Goal: Task Accomplishment & Management: Use online tool/utility

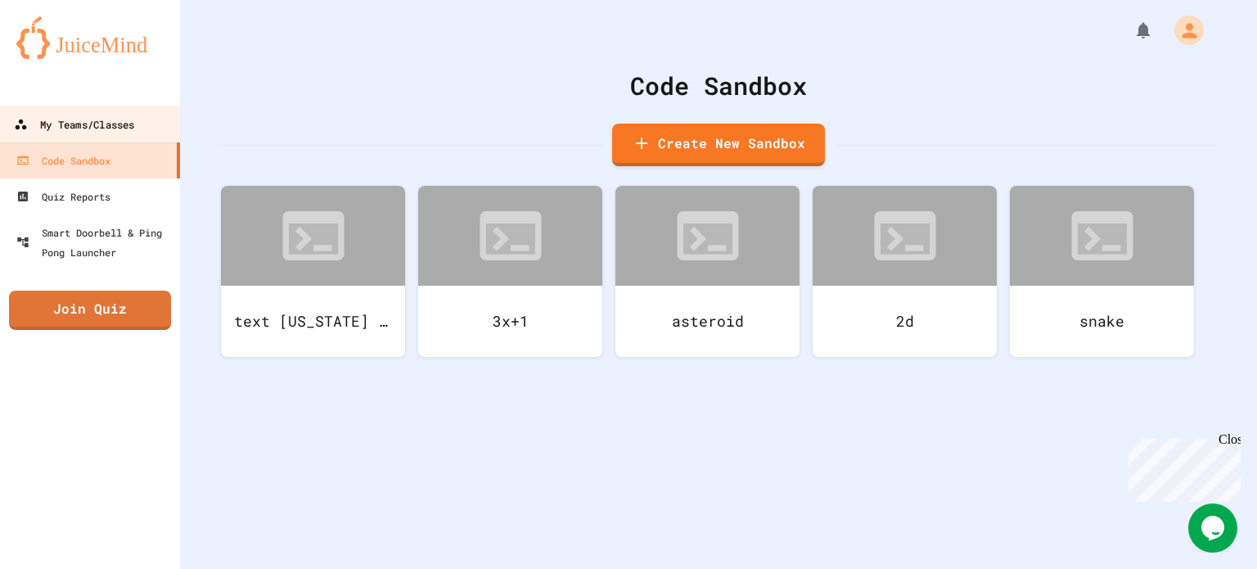
click at [55, 134] on div "My Teams/Classes" at bounding box center [74, 125] width 120 height 20
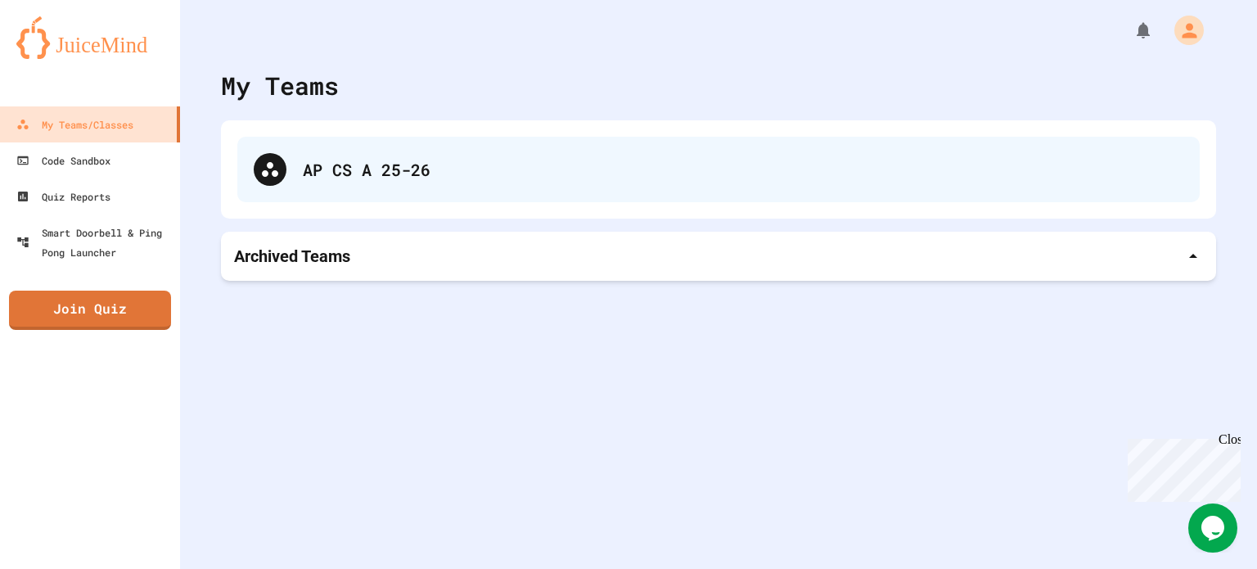
click at [375, 182] on div "AP CS A 25-26" at bounding box center [718, 169] width 962 height 65
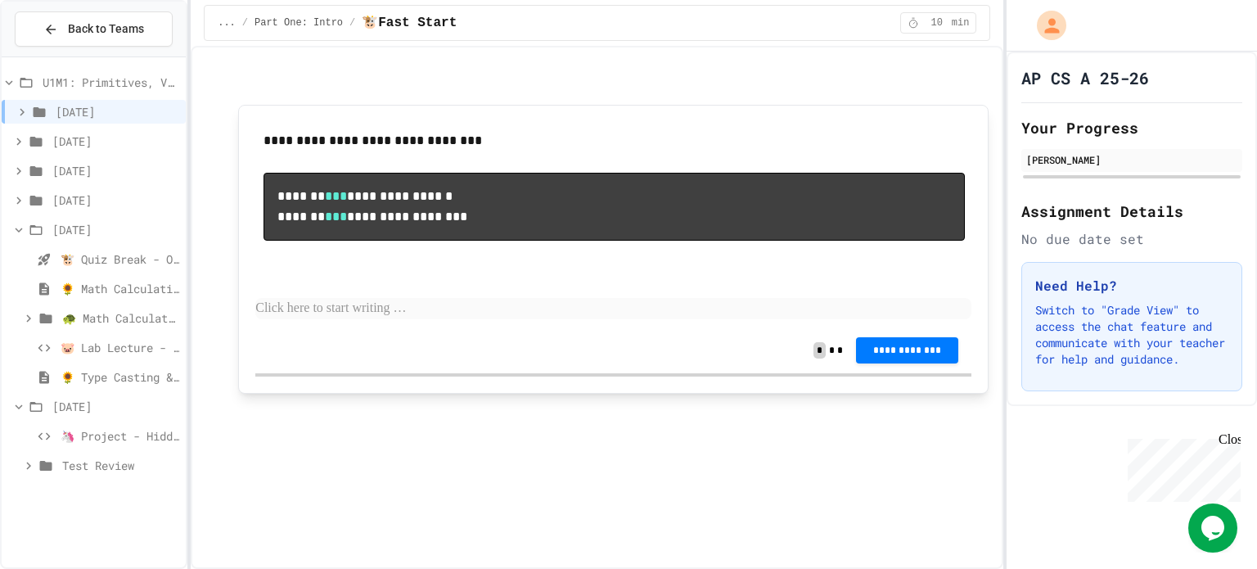
click at [70, 226] on span "[DATE]" at bounding box center [115, 229] width 127 height 17
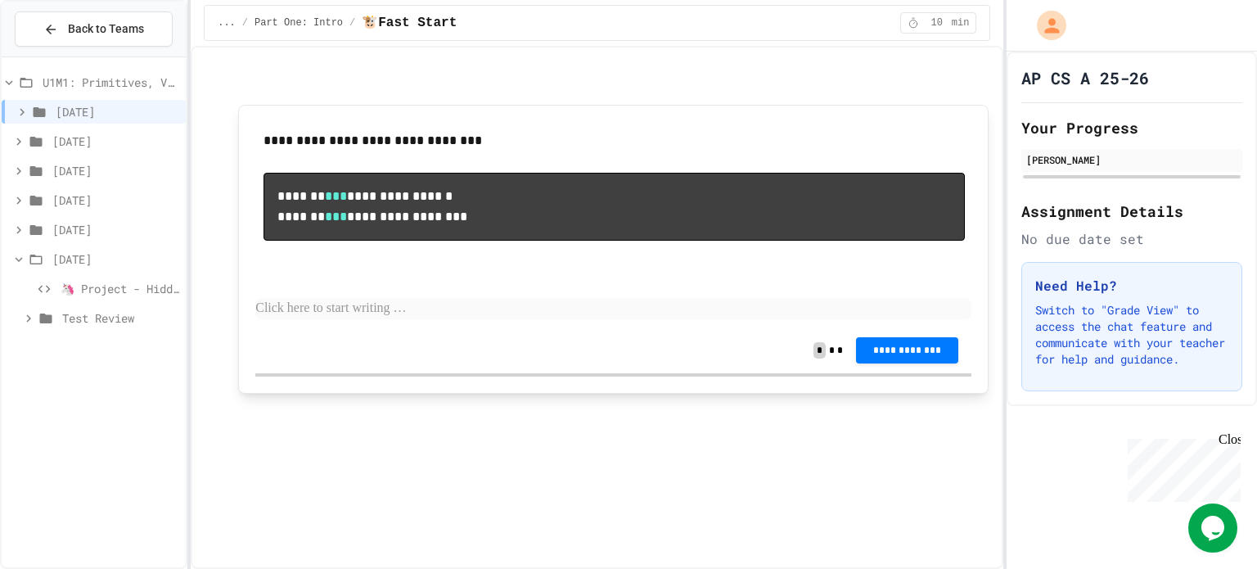
click at [86, 288] on span "🦄 Project - Hidden Figures: Launch Weight Calculator" at bounding box center [120, 288] width 119 height 17
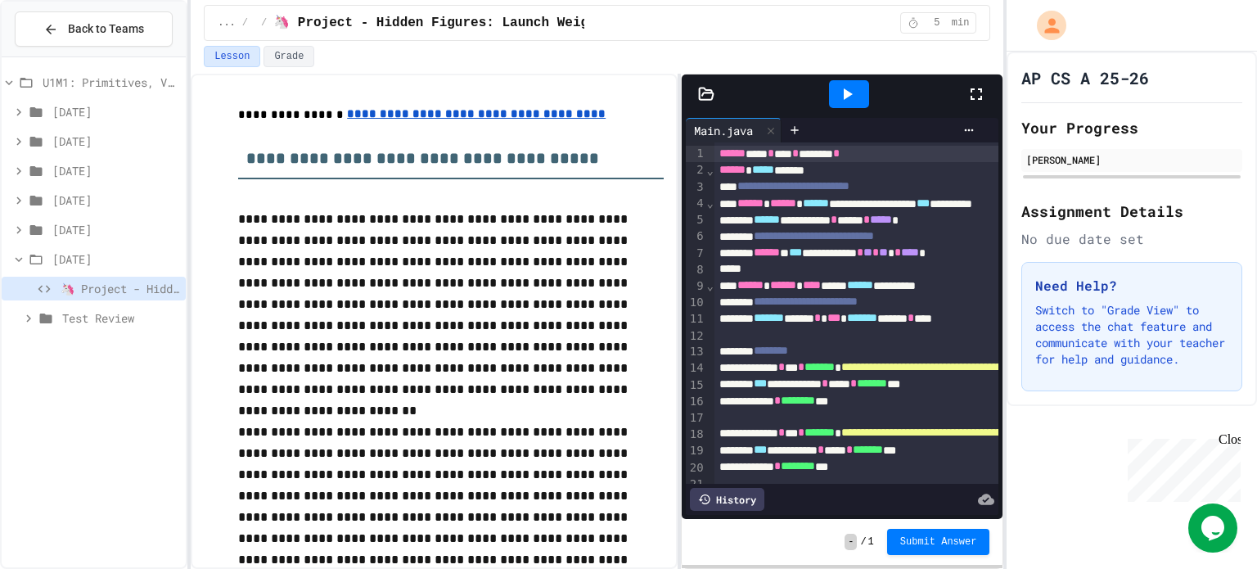
click at [139, 320] on span "Test Review" at bounding box center [120, 317] width 117 height 17
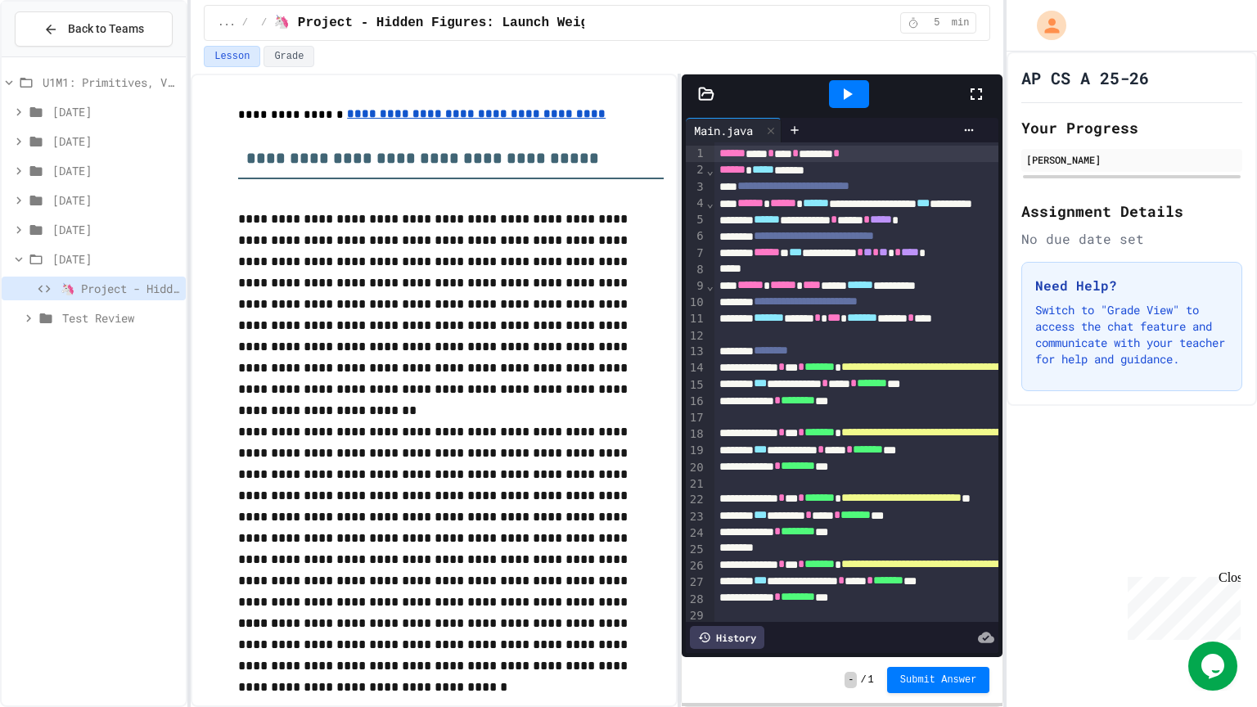
click at [973, 95] on icon at bounding box center [976, 94] width 20 height 20
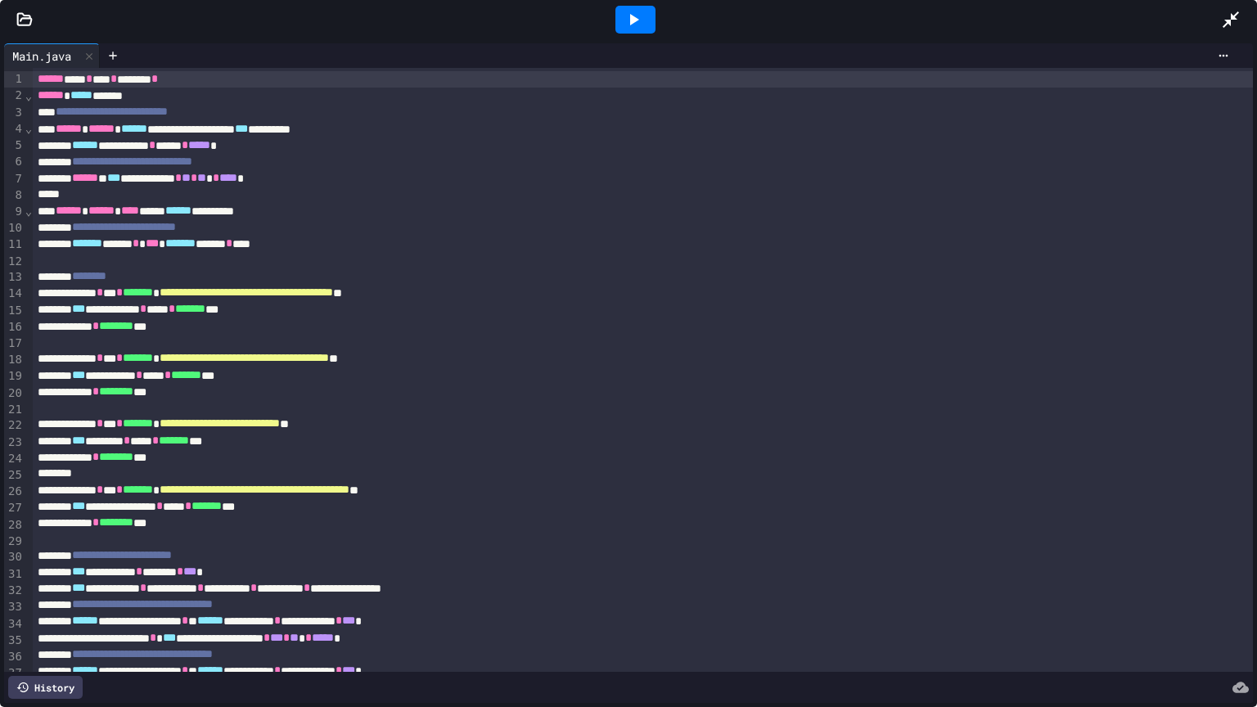
click at [1248, 15] on div at bounding box center [1239, 20] width 36 height 44
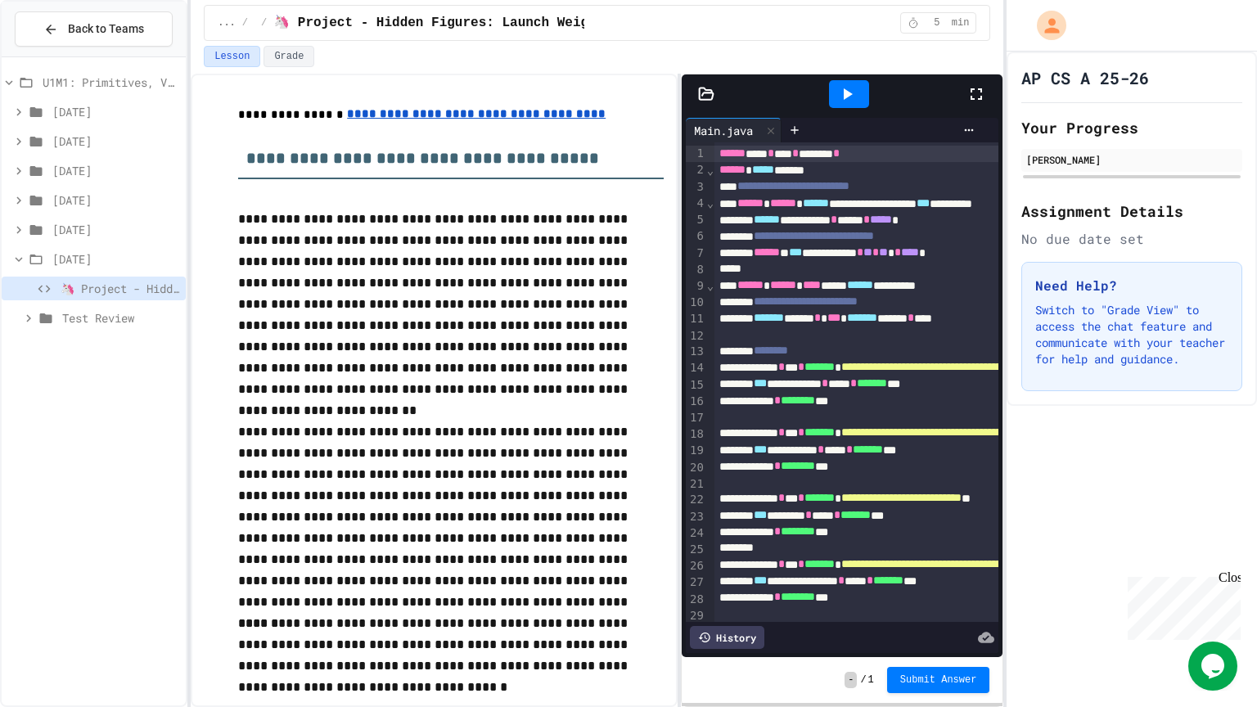
click at [837, 95] on icon at bounding box center [847, 94] width 20 height 20
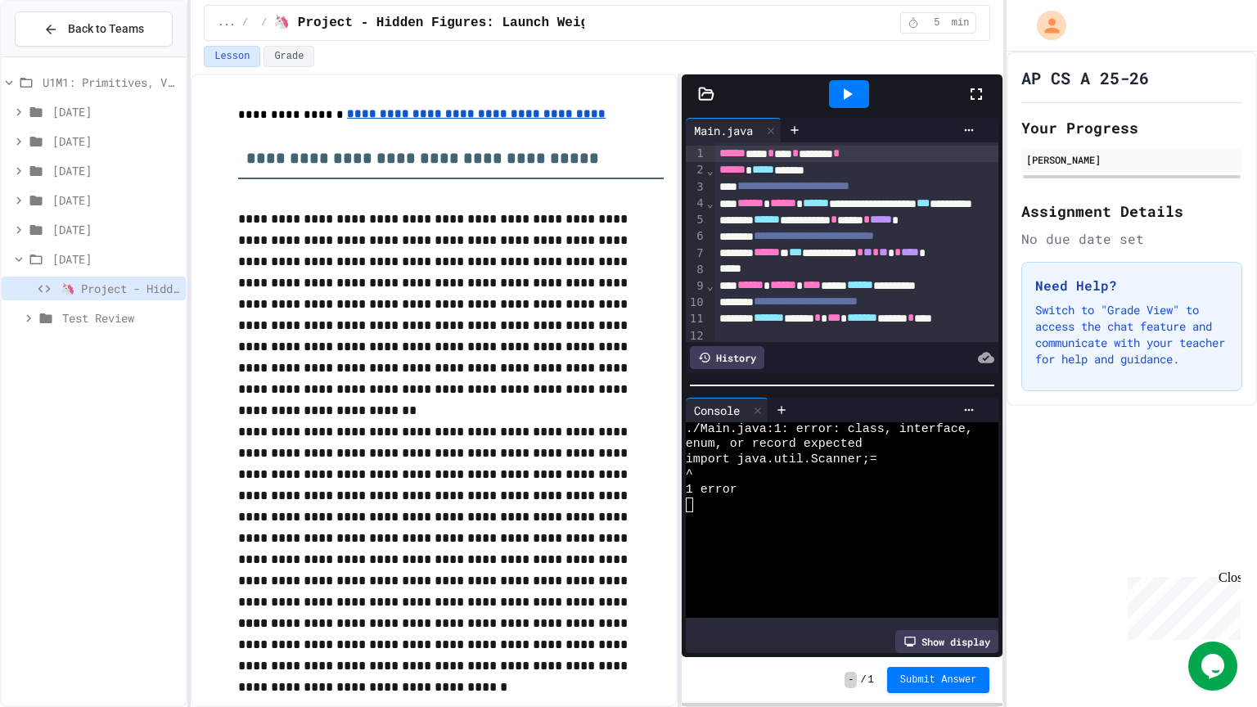
click at [898, 150] on div "****** **** * **** * ******** *" at bounding box center [1099, 154] width 770 height 16
click at [856, 106] on div at bounding box center [849, 94] width 56 height 44
click at [852, 96] on icon at bounding box center [847, 94] width 20 height 20
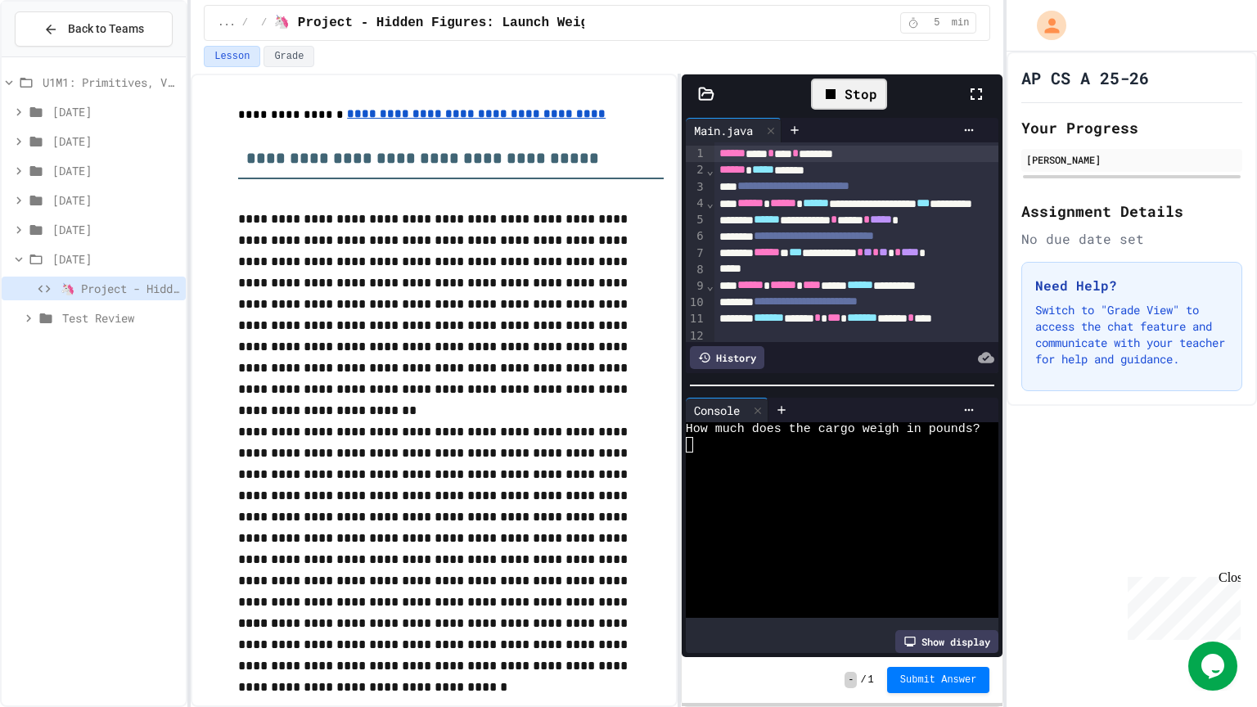
click at [812, 464] on div at bounding box center [833, 459] width 295 height 15
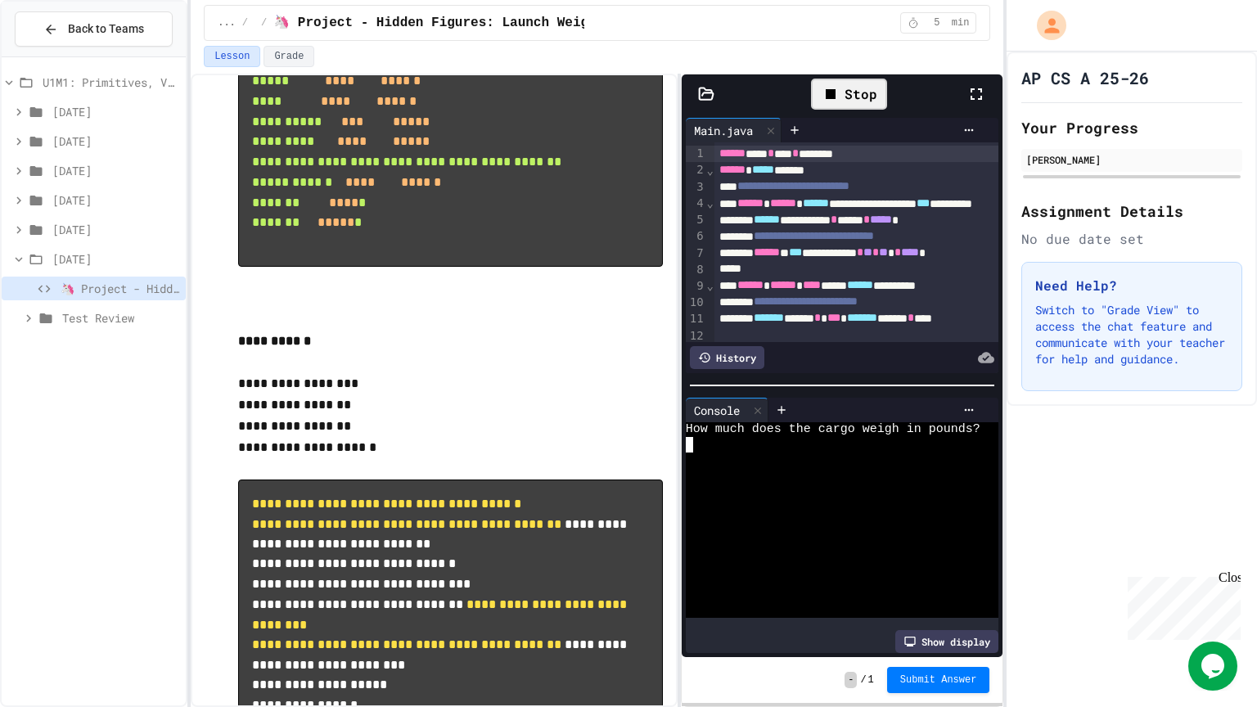
scroll to position [1338, 0]
click at [878, 488] on div at bounding box center [833, 490] width 295 height 15
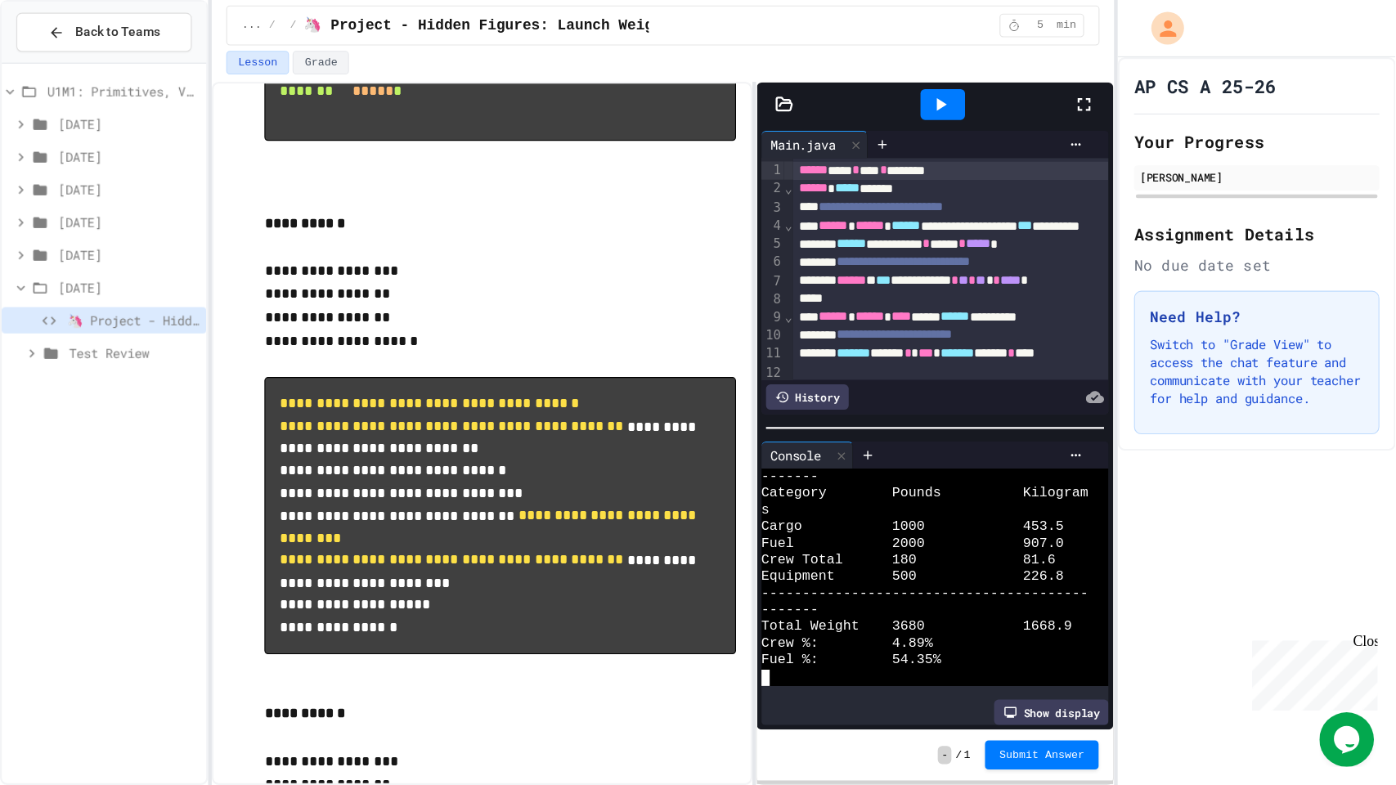
scroll to position [1479, 0]
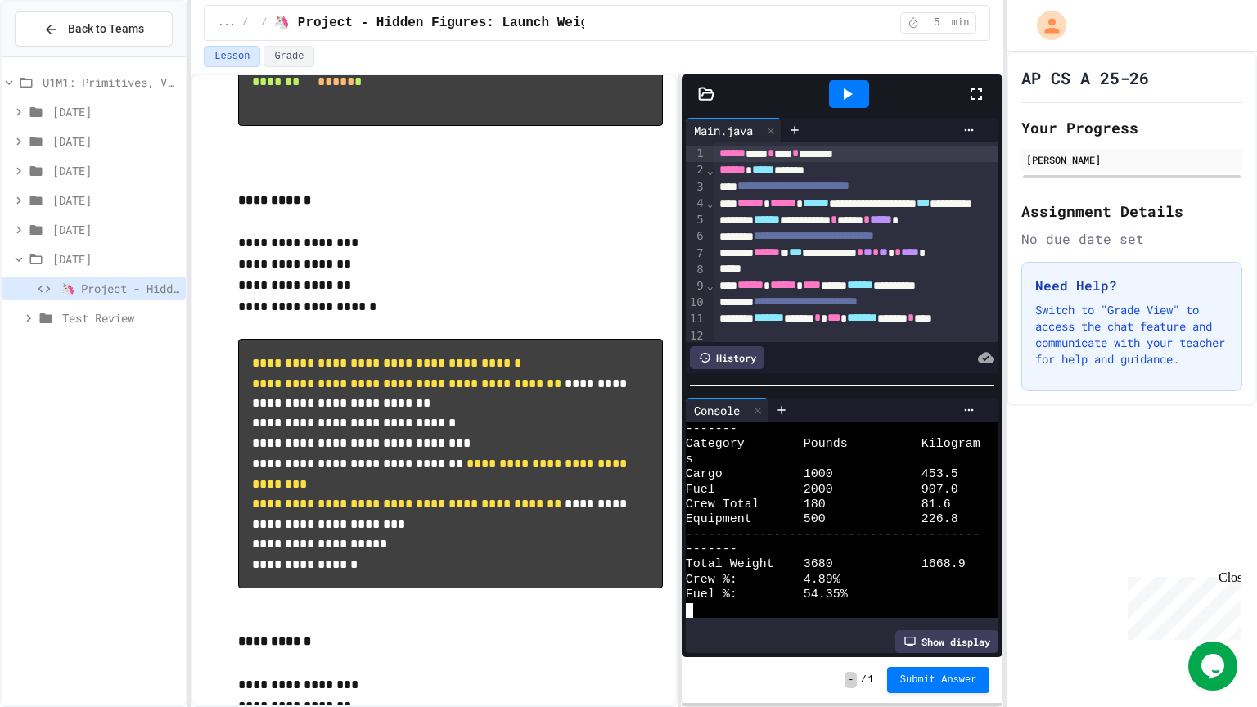
click at [680, 335] on div "**********" at bounding box center [597, 390] width 812 height 633
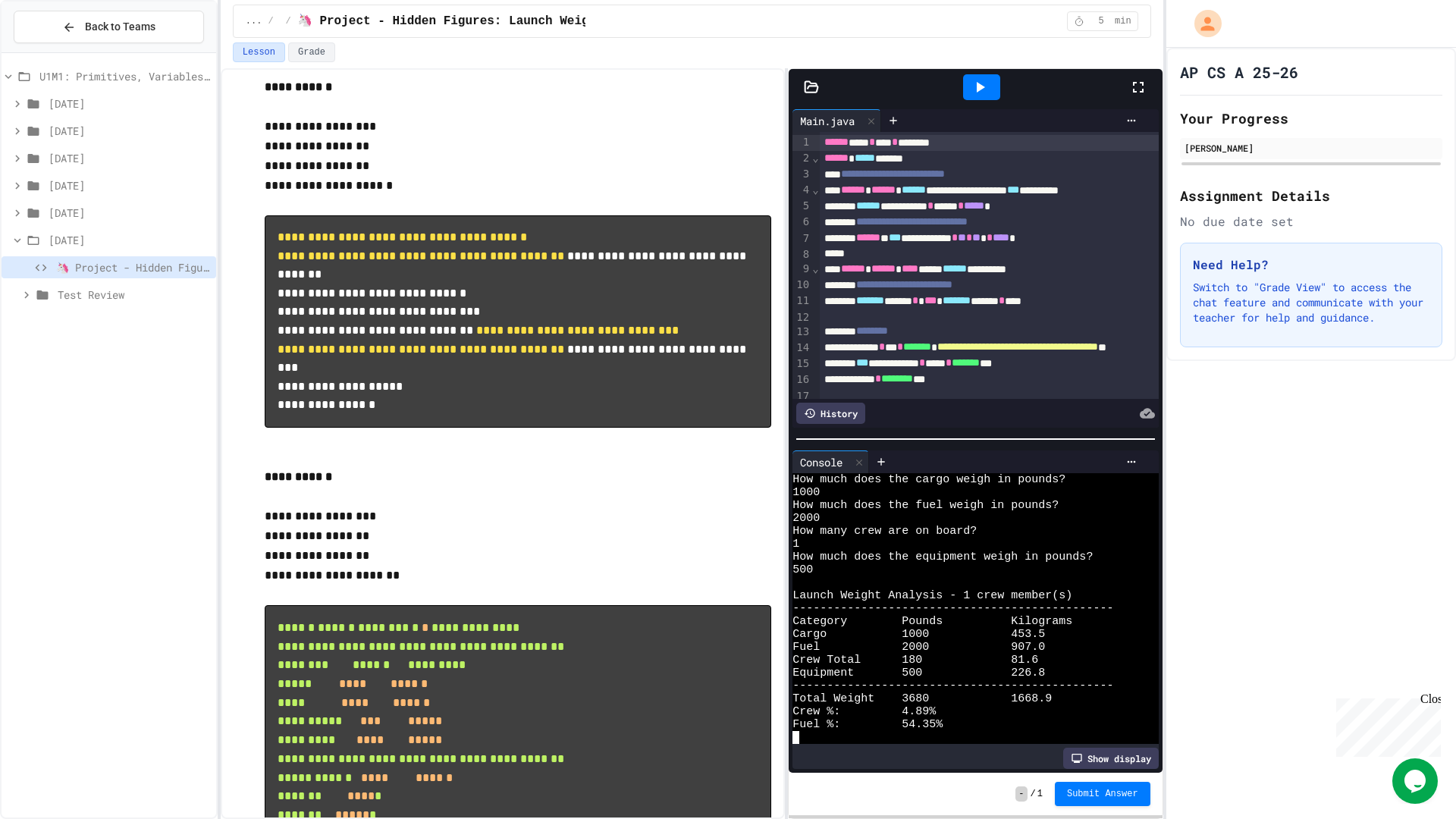
scroll to position [0, 0]
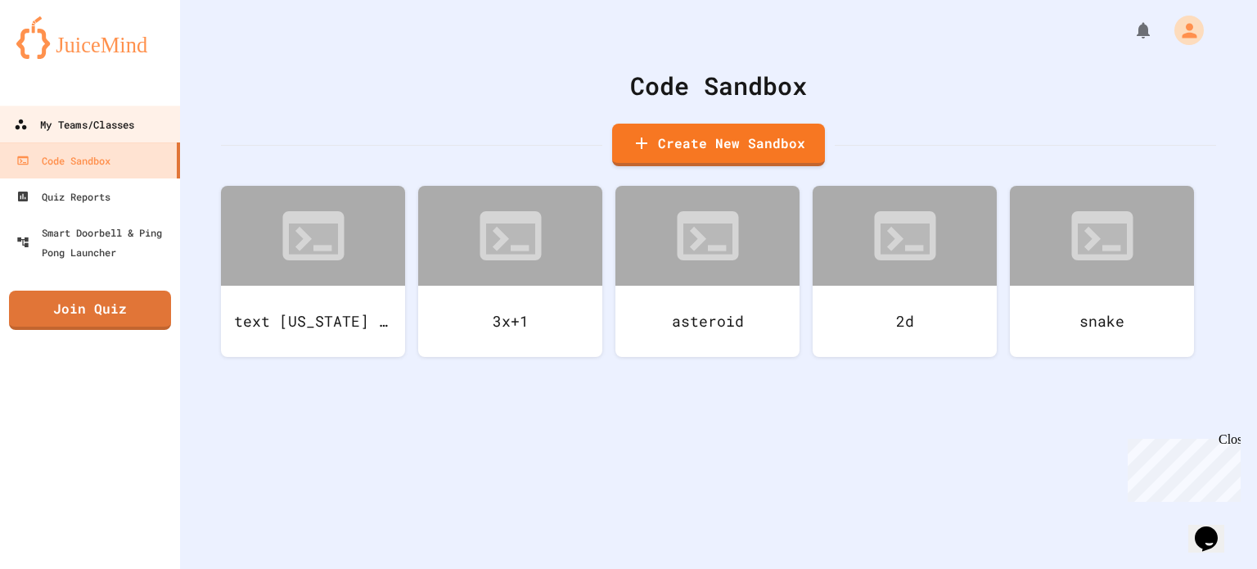
click at [76, 133] on div "My Teams/Classes" at bounding box center [74, 125] width 120 height 20
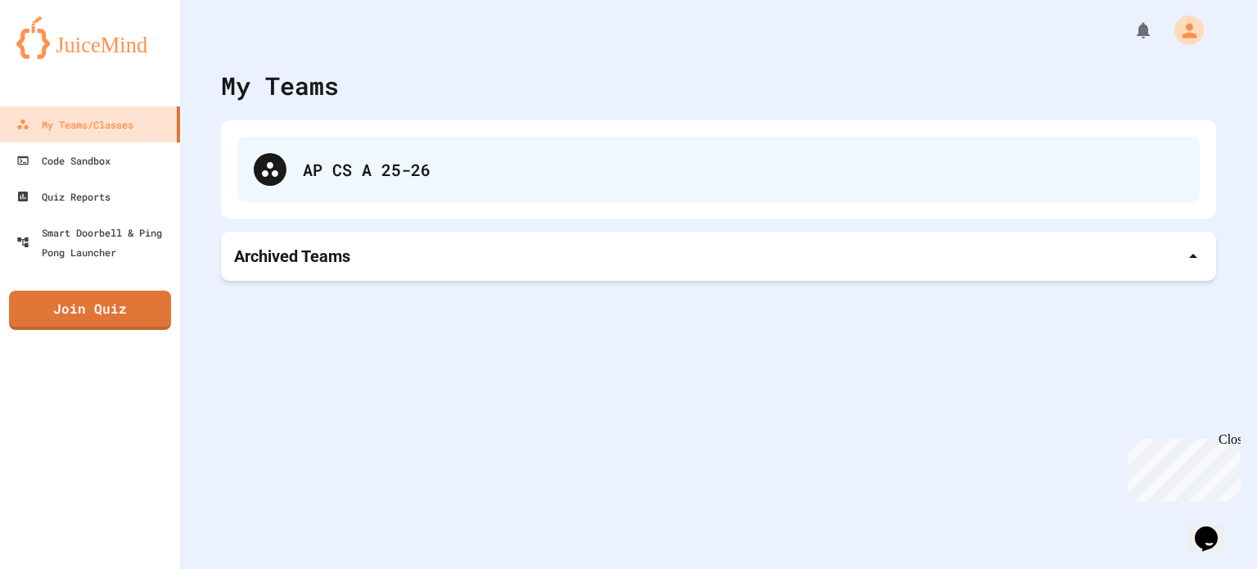
click at [463, 193] on div "AP CS A 25-26" at bounding box center [718, 169] width 962 height 65
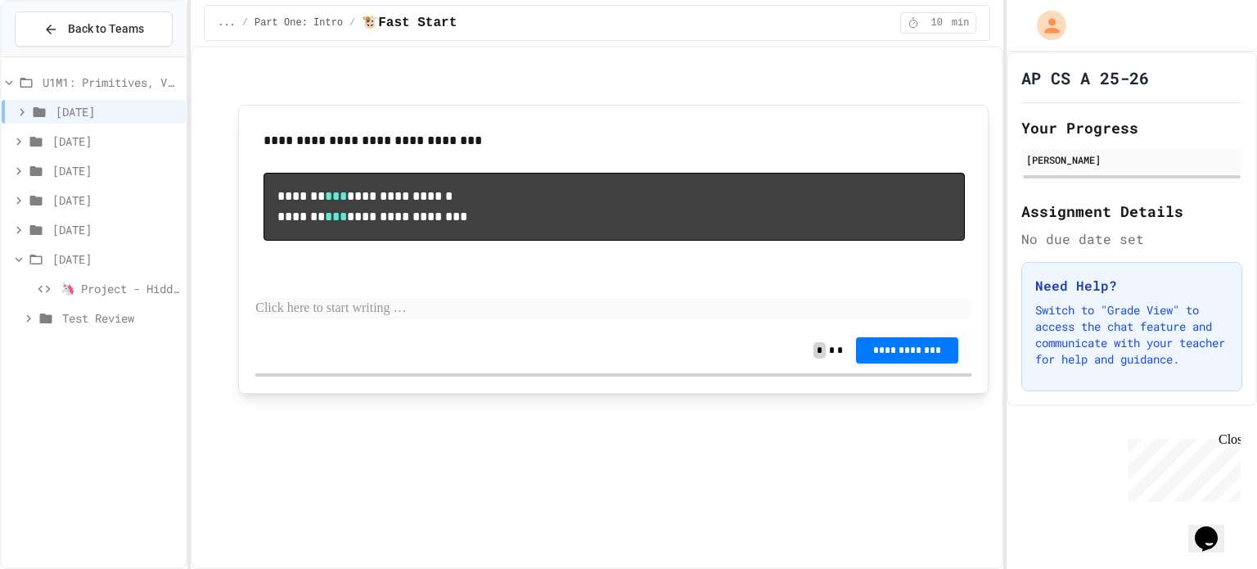
click at [163, 292] on span "🦄 Project - Hidden Figures: Launch Weight Calculator" at bounding box center [120, 288] width 119 height 17
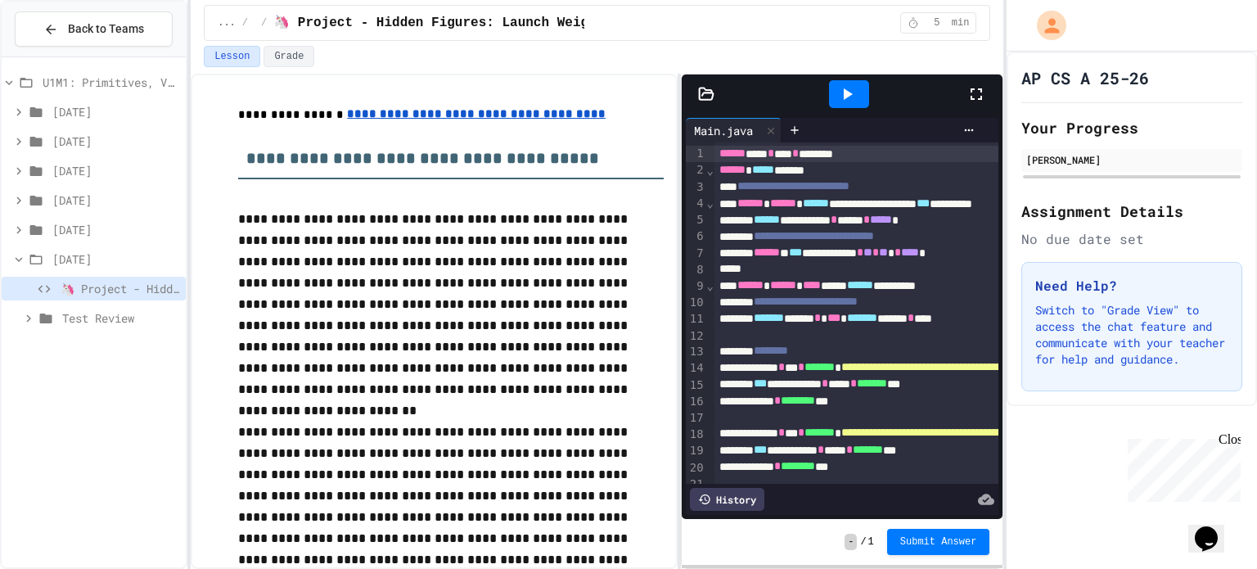
click at [858, 97] on div at bounding box center [849, 94] width 40 height 28
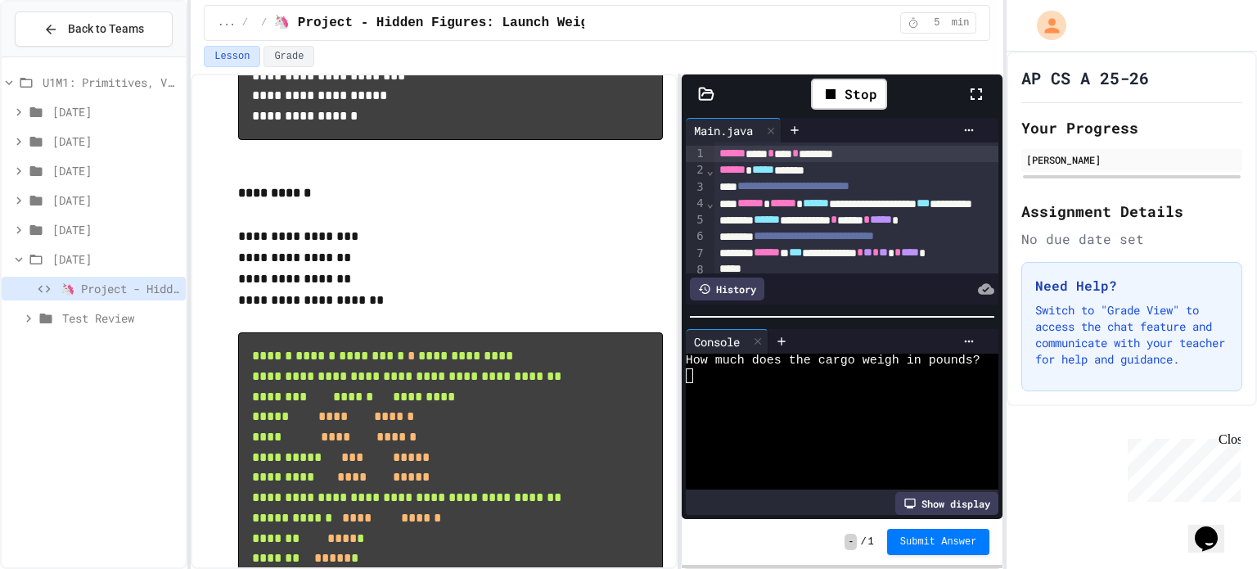
scroll to position [1927, 0]
click at [800, 438] on div at bounding box center [833, 436] width 295 height 15
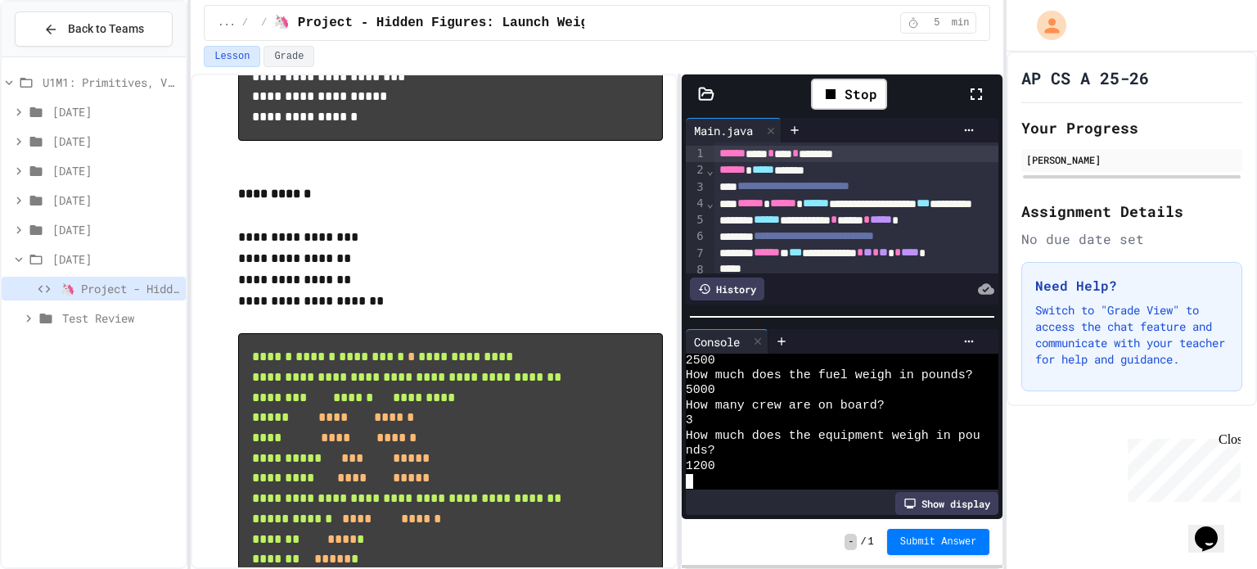
scroll to position [255, 0]
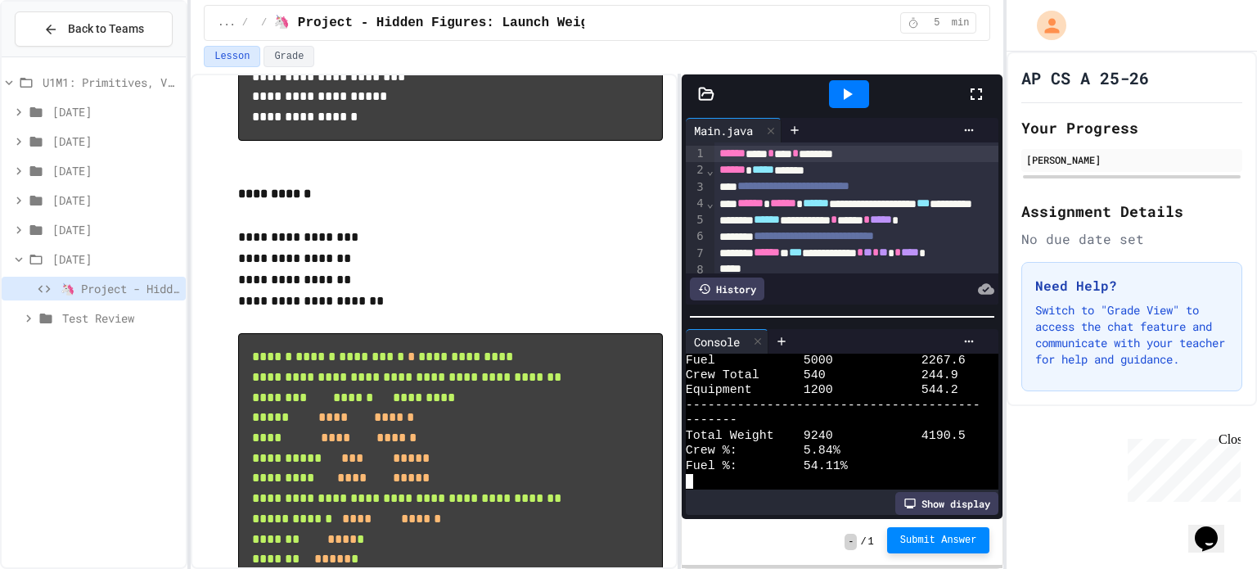
click at [947, 542] on span "Submit Answer" at bounding box center [938, 539] width 77 height 13
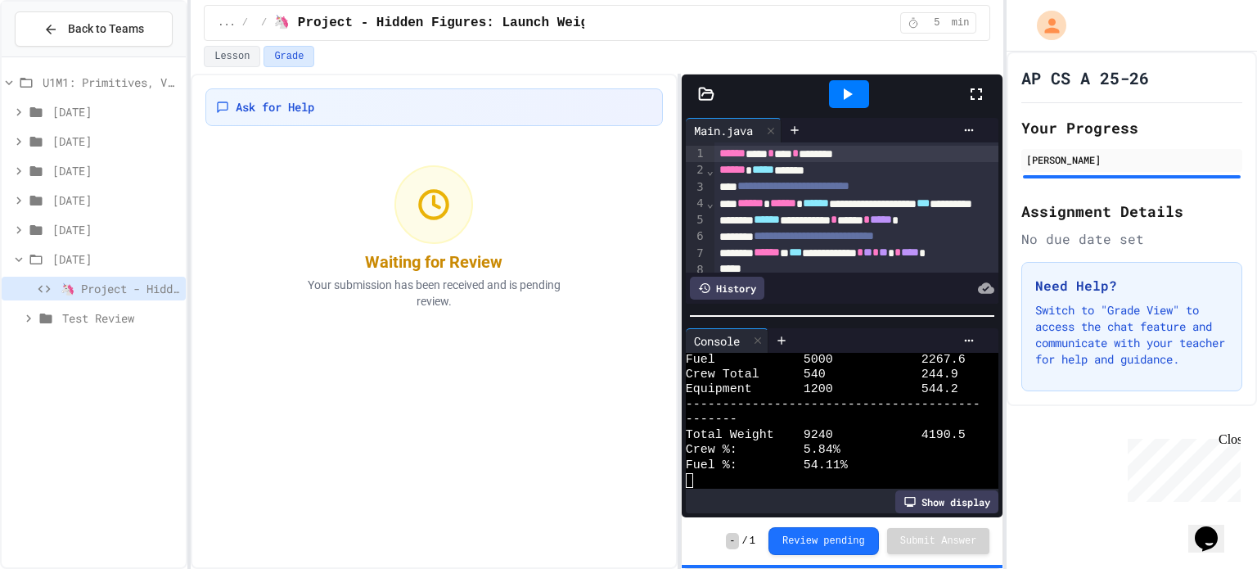
click at [119, 309] on span "Test Review" at bounding box center [120, 317] width 117 height 17
click at [88, 392] on div "🐞 Part 3" at bounding box center [94, 379] width 184 height 29
click at [94, 365] on div "🐞 Part 3" at bounding box center [94, 377] width 184 height 24
